Goal: Transaction & Acquisition: Purchase product/service

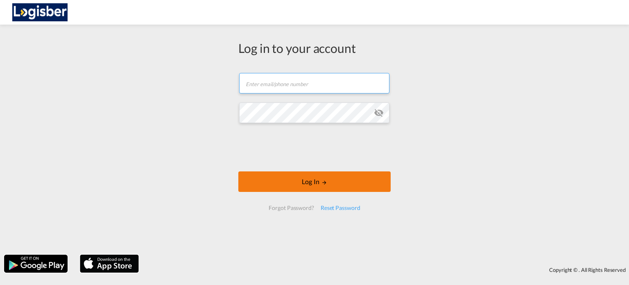
type input "[PERSON_NAME][EMAIL_ADDRESS][DOMAIN_NAME]"
click at [297, 181] on button "Log In" at bounding box center [314, 181] width 152 height 20
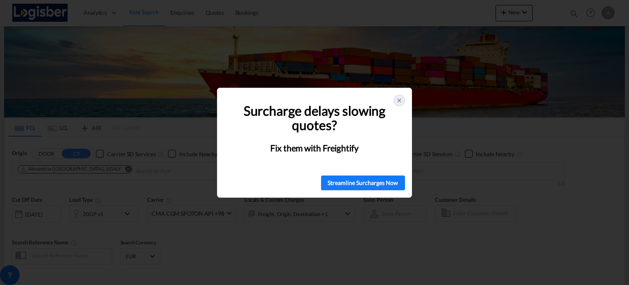
click at [402, 101] on icon at bounding box center [399, 100] width 7 height 7
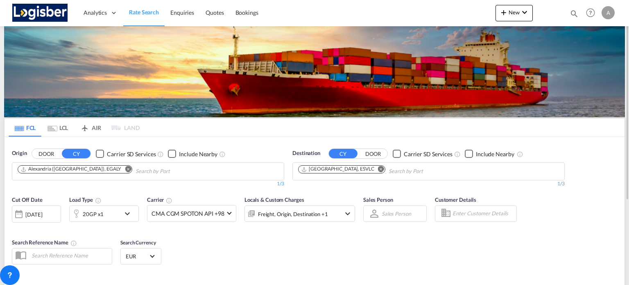
click at [120, 168] on button "Remove" at bounding box center [126, 169] width 12 height 8
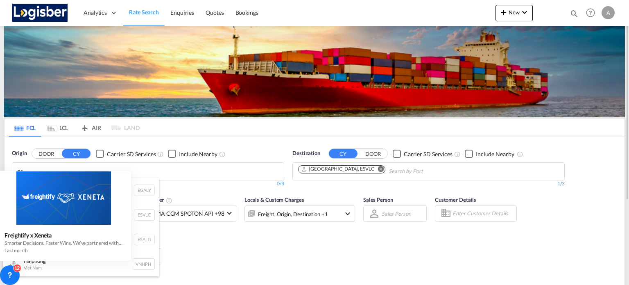
type input "z"
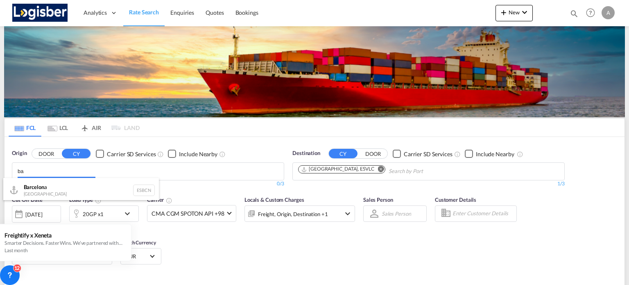
type input "b"
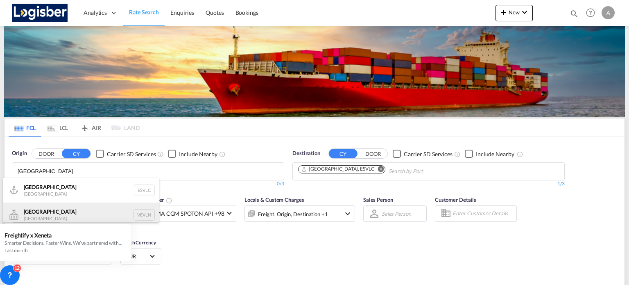
type input "[GEOGRAPHIC_DATA]"
click at [41, 207] on div "Valencia [GEOGRAPHIC_DATA] VEVLN" at bounding box center [81, 214] width 156 height 25
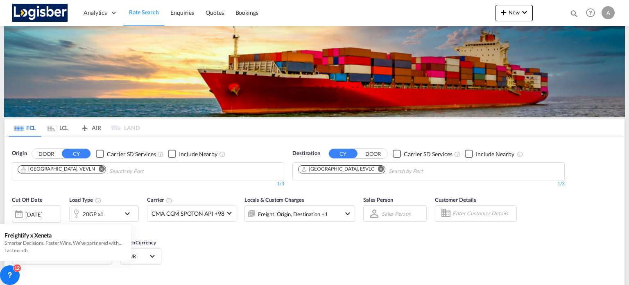
scroll to position [82, 0]
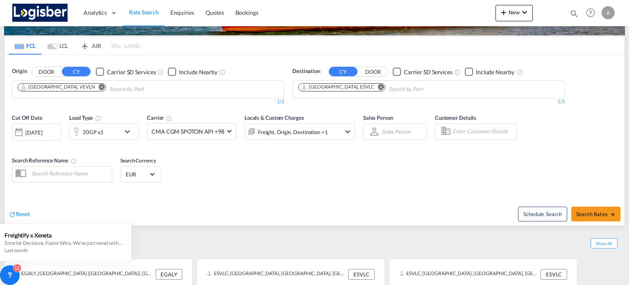
click at [373, 84] on button "Remove" at bounding box center [379, 88] width 12 height 8
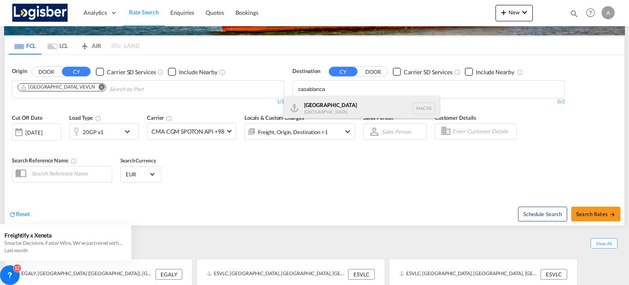
type input "casablanca"
click at [329, 104] on div "Casablanca [GEOGRAPHIC_DATA] [GEOGRAPHIC_DATA]" at bounding box center [362, 108] width 156 height 25
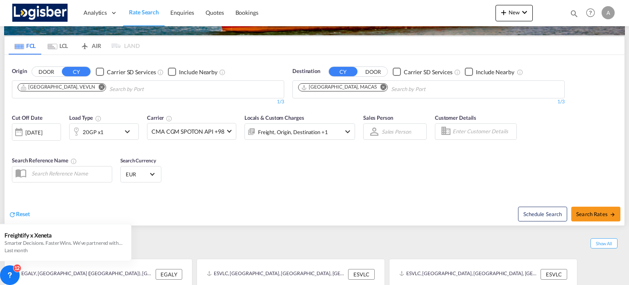
click at [128, 131] on md-icon "icon-chevron-down" at bounding box center [129, 132] width 14 height 10
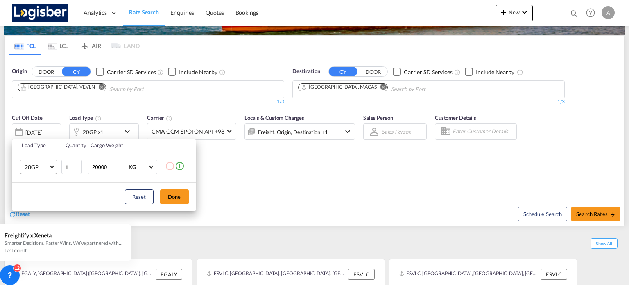
click at [52, 168] on md-select-value "20GP" at bounding box center [40, 167] width 33 height 14
click at [33, 204] on div "40HC" at bounding box center [31, 206] width 15 height 8
click at [175, 203] on button "Done" at bounding box center [174, 196] width 29 height 15
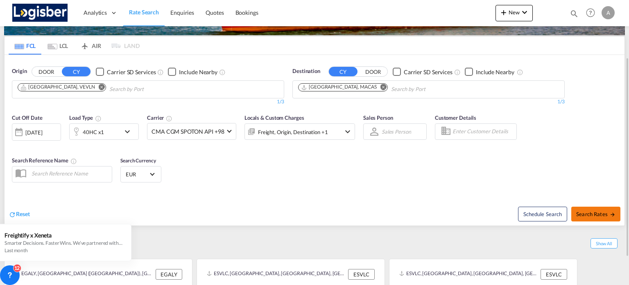
click at [581, 214] on span "Search Rates" at bounding box center [595, 214] width 39 height 7
type input "VEVLN to MACAS / [DATE]"
